Goal: Understand process/instructions: Learn how to perform a task or action

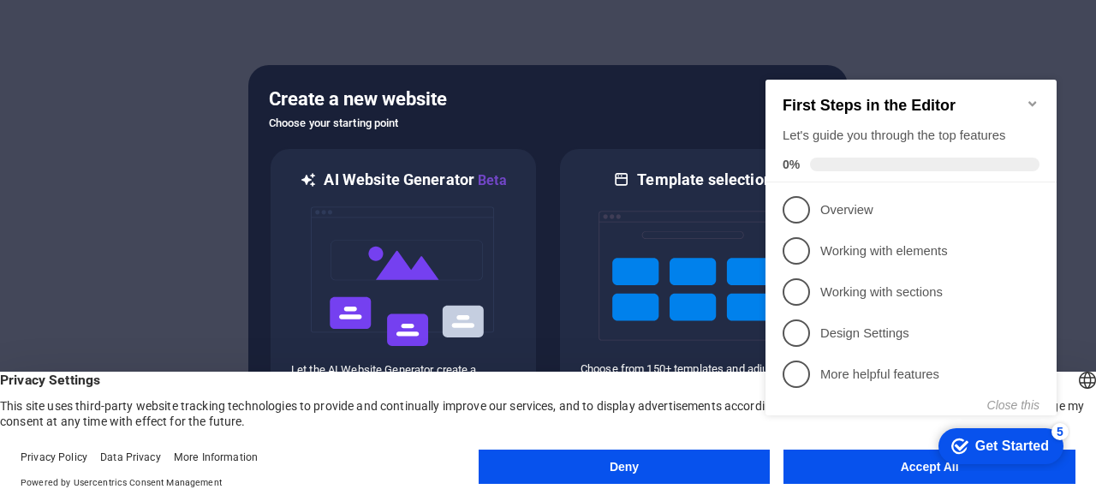
click div "checkmark Get Started 5 First Steps in the Editor Let's guide you through the t…"
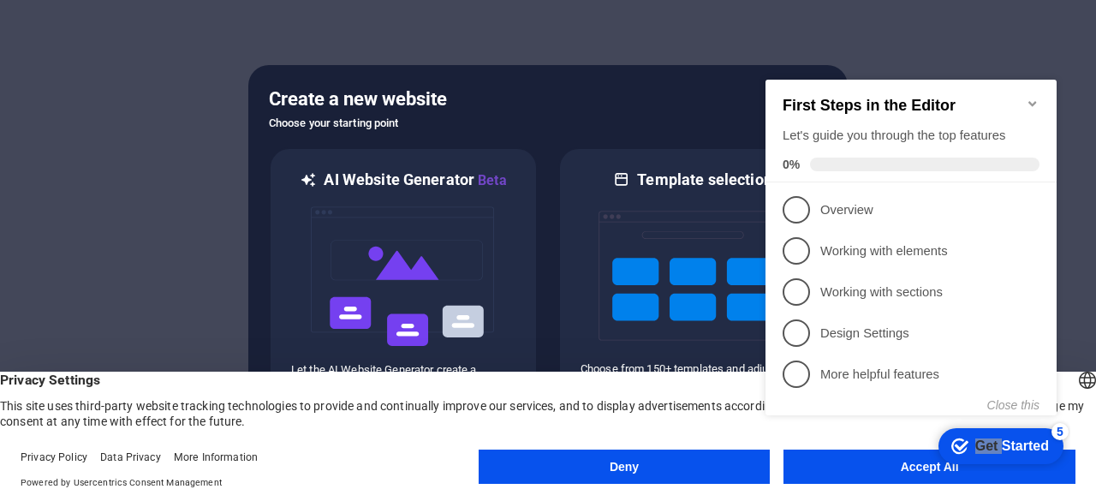
click div "checkmark Get Started 5 First Steps in the Editor Let's guide you through the t…"
click at [857, 474] on appcues-checklist "Contextual help checklist present on screen" at bounding box center [915, 266] width 312 height 420
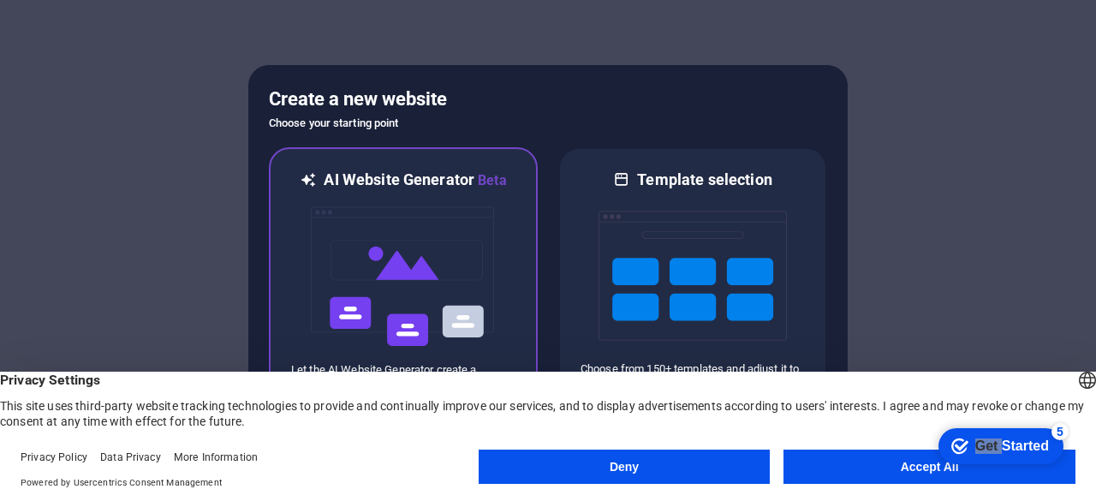
click at [530, 241] on div "AI Website Generator Beta Let the AI Website Generator create a website based o…" at bounding box center [403, 281] width 269 height 268
